Goal: Transaction & Acquisition: Purchase product/service

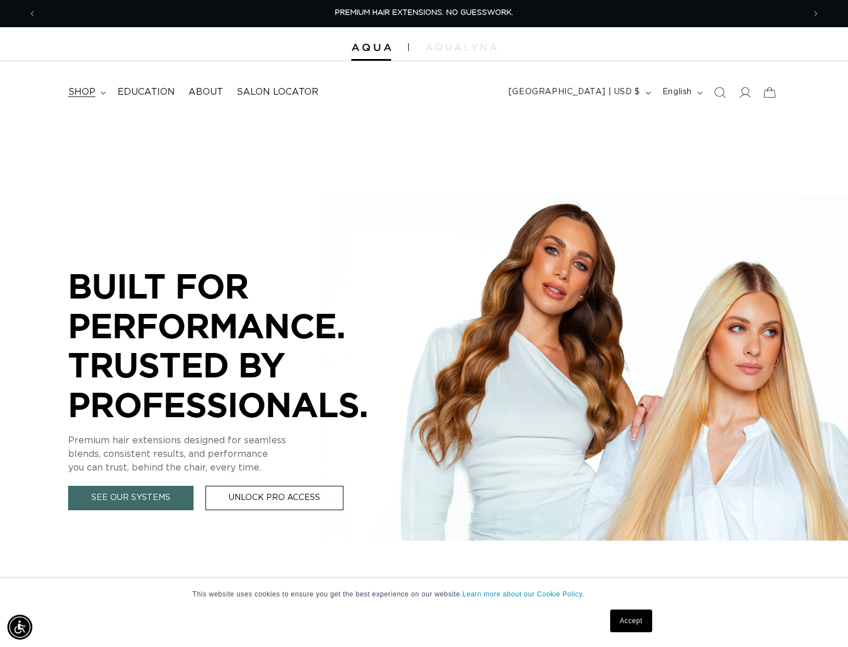
click at [100, 94] on icon at bounding box center [103, 92] width 6 height 3
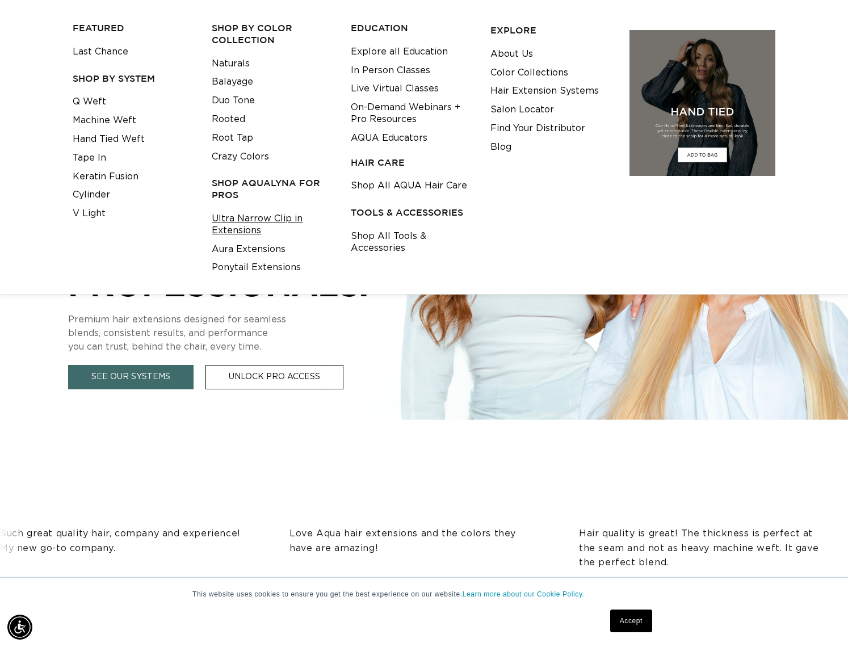
scroll to position [0, 767]
click at [237, 225] on link "Ultra Narrow Clip in Extensions" at bounding box center [272, 224] width 121 height 31
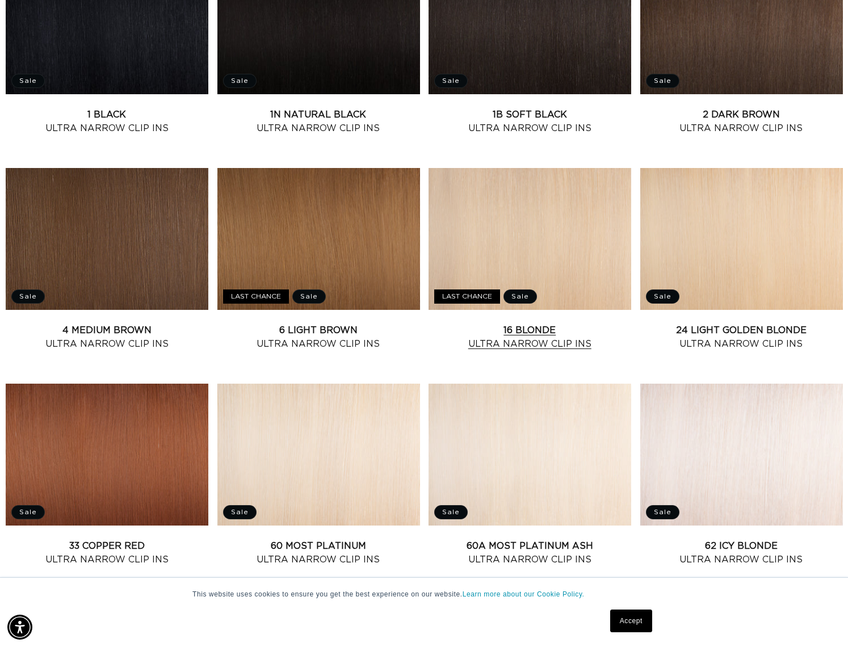
scroll to position [0, 767]
click at [565, 323] on link "16 Blonde Ultra Narrow Clip Ins" at bounding box center [529, 336] width 203 height 27
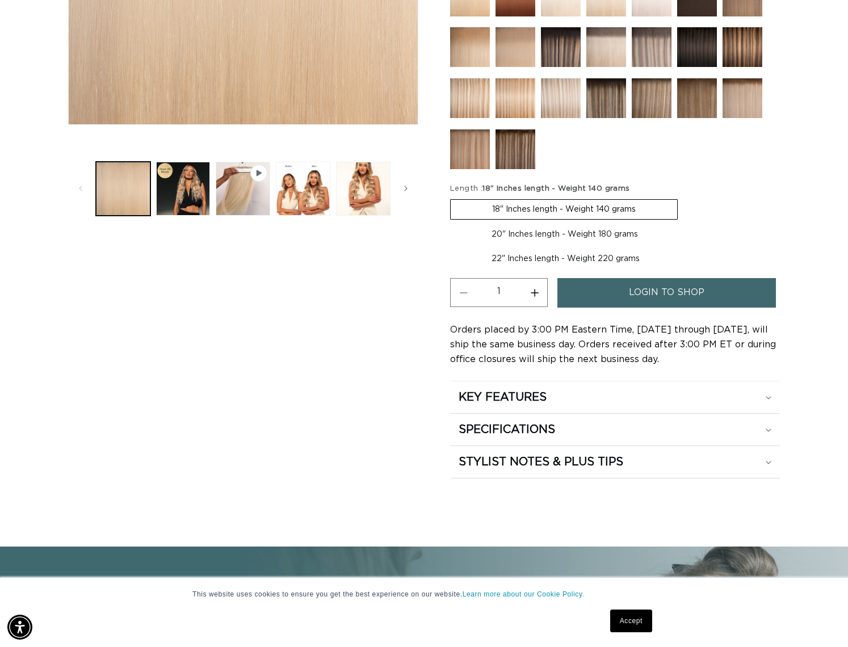
scroll to position [0, 767]
click at [578, 208] on label "18" Inches length - Weight 140 grams Variant sold out or unavailable" at bounding box center [564, 209] width 228 height 20
click at [453, 197] on input "18" Inches length - Weight 140 grams Variant sold out or unavailable" at bounding box center [453, 197] width 1 height 1
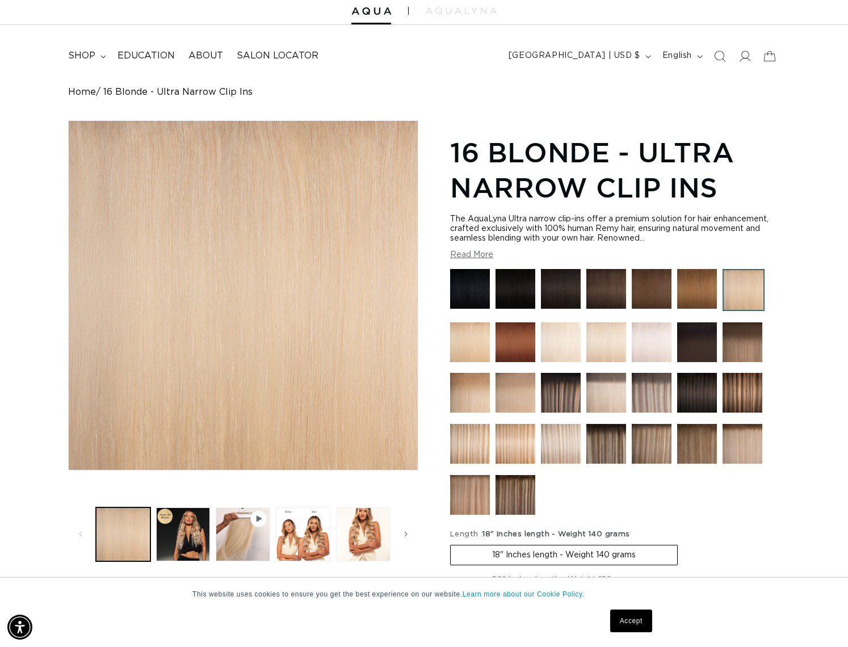
scroll to position [0, 0]
